Goal: Information Seeking & Learning: Learn about a topic

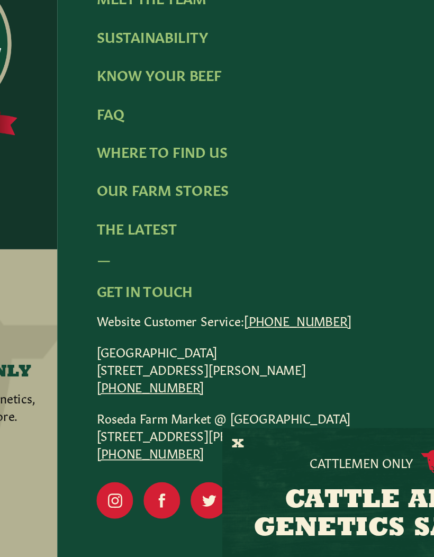
scroll to position [1276, 0]
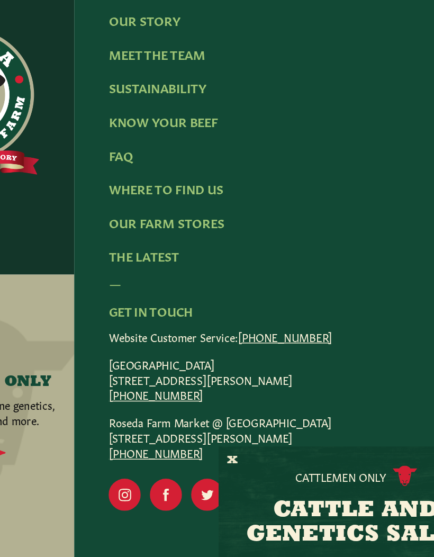
click at [250, 459] on button "X" at bounding box center [253, 464] width 7 height 11
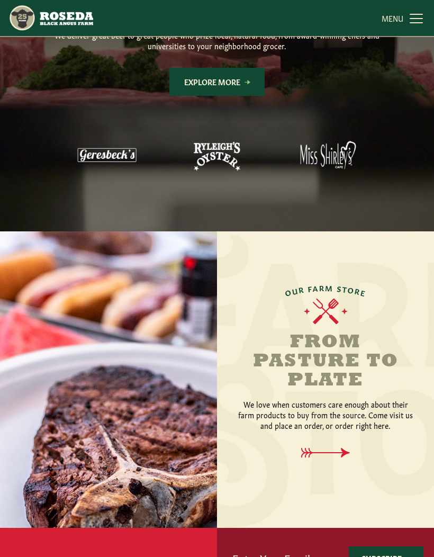
scroll to position [724, 0]
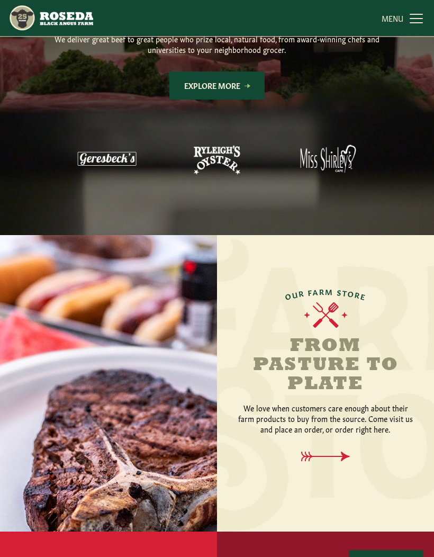
click at [406, 18] on link "MENU CLOSE" at bounding box center [404, 17] width 44 height 21
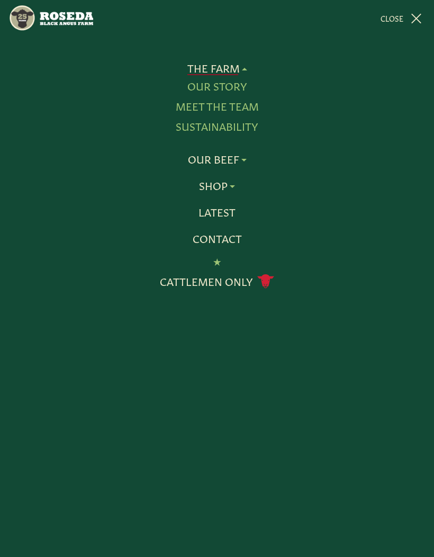
click at [247, 104] on link "Meet The Team" at bounding box center [217, 107] width 83 height 14
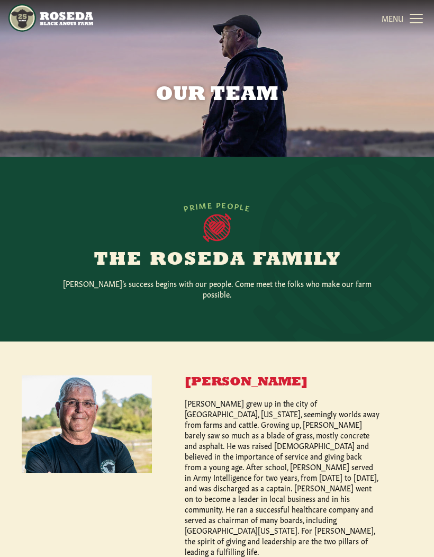
click at [418, 17] on link "MENU CLOSE" at bounding box center [404, 17] width 44 height 21
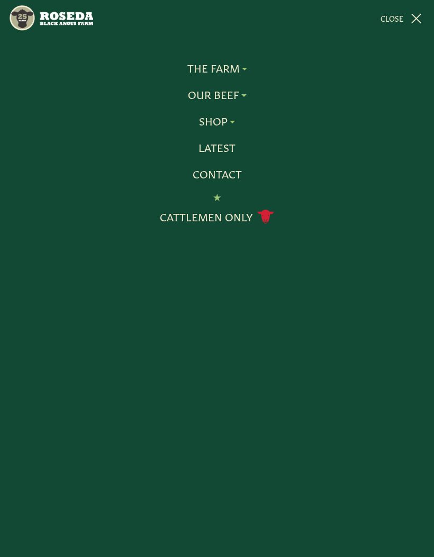
click at [245, 66] on link "The Farm" at bounding box center [218, 68] width 60 height 14
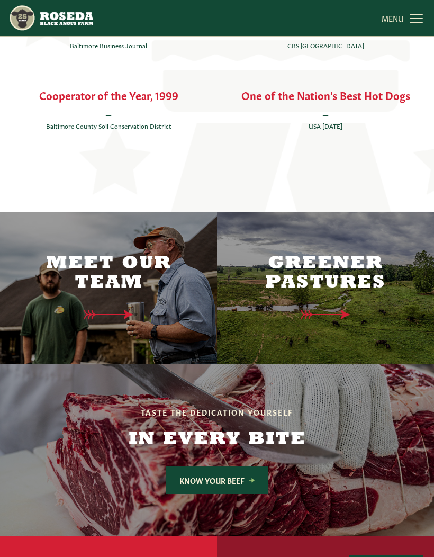
scroll to position [1952, 0]
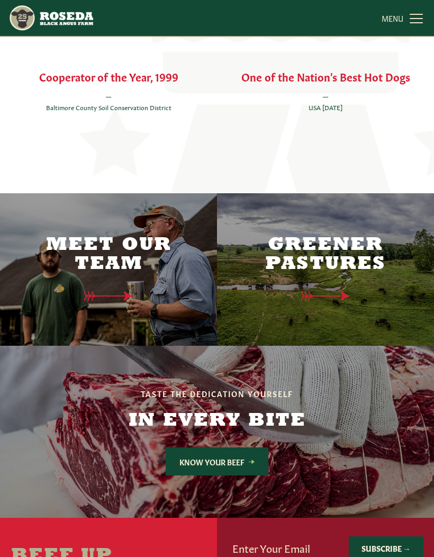
click at [328, 244] on div "Greener Pastures" at bounding box center [326, 269] width 196 height 153
click at [339, 291] on icon at bounding box center [325, 296] width 49 height 10
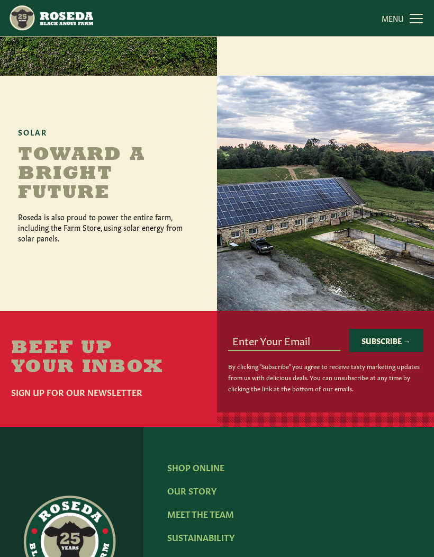
scroll to position [899, 0]
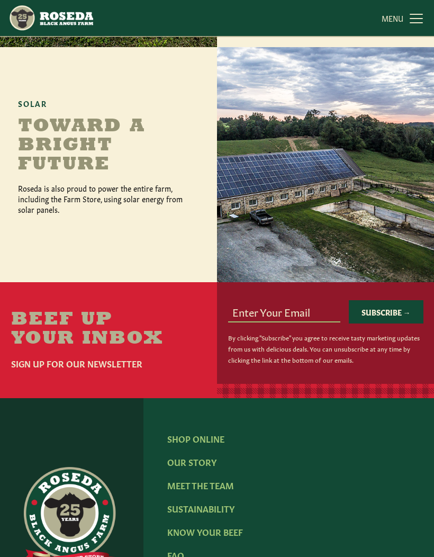
click at [214, 528] on link "Know Your Beef" at bounding box center [205, 532] width 76 height 12
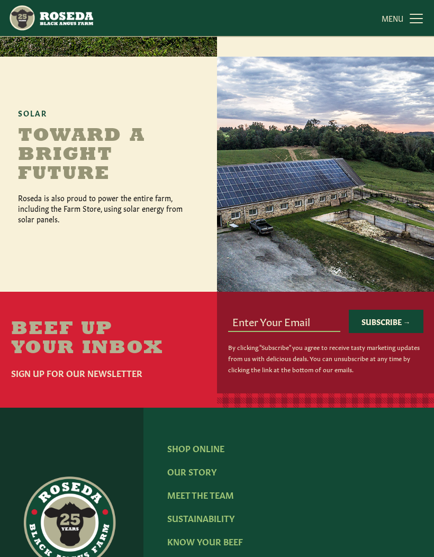
scroll to position [890, 0]
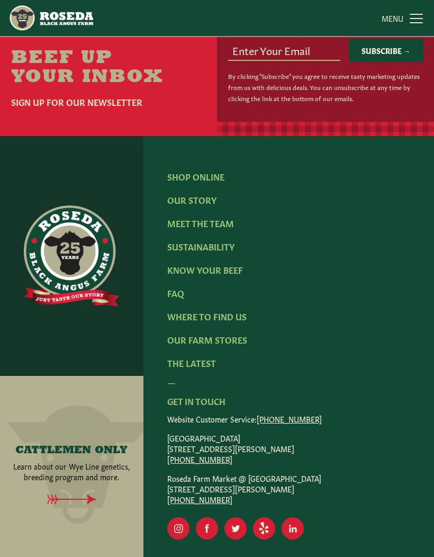
scroll to position [2447, 0]
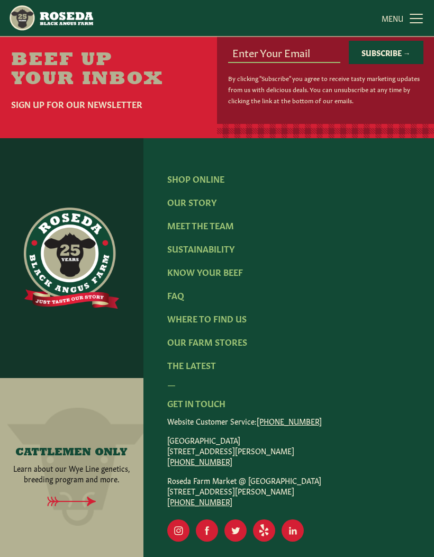
click at [81, 497] on icon at bounding box center [72, 502] width 120 height 10
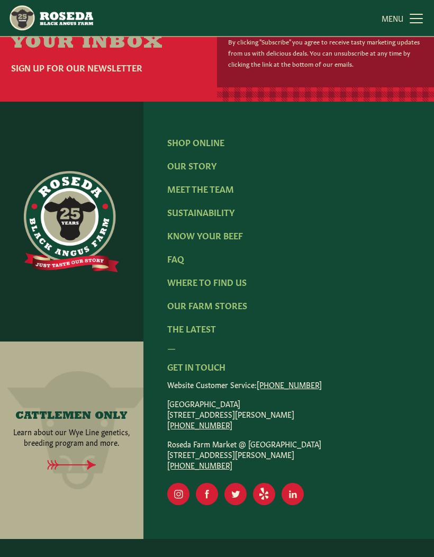
scroll to position [2485, 0]
